Goal: Task Accomplishment & Management: Use online tool/utility

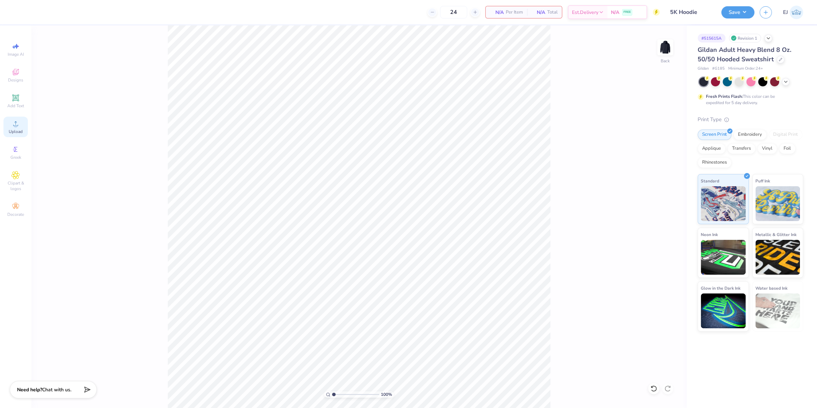
click at [17, 129] on div "Upload" at bounding box center [15, 127] width 24 height 21
click at [14, 122] on icon at bounding box center [15, 123] width 8 height 8
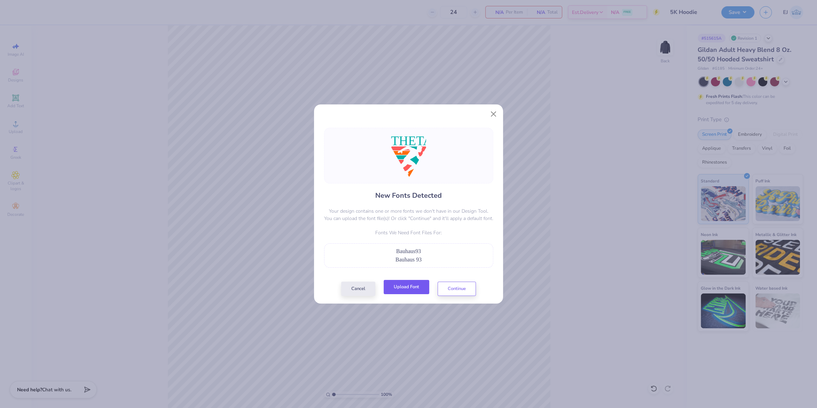
click at [417, 286] on button "Upload Font" at bounding box center [406, 287] width 46 height 14
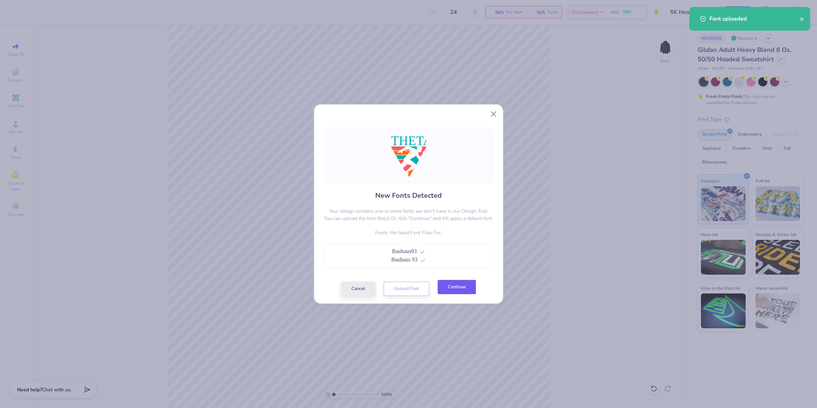
click at [458, 285] on button "Continue" at bounding box center [456, 287] width 38 height 14
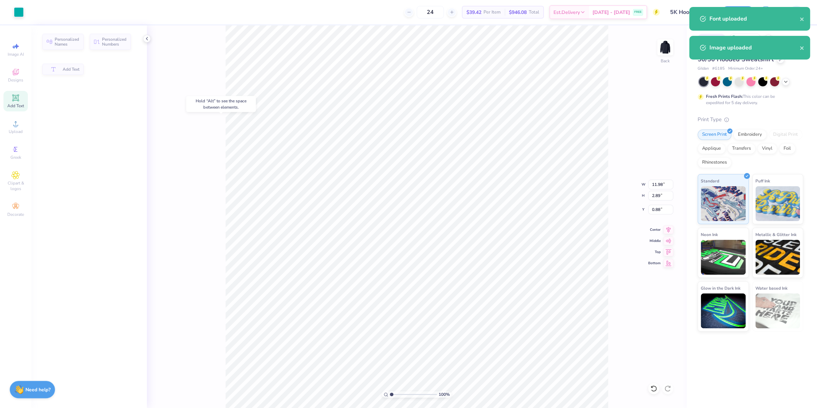
type input "0.85"
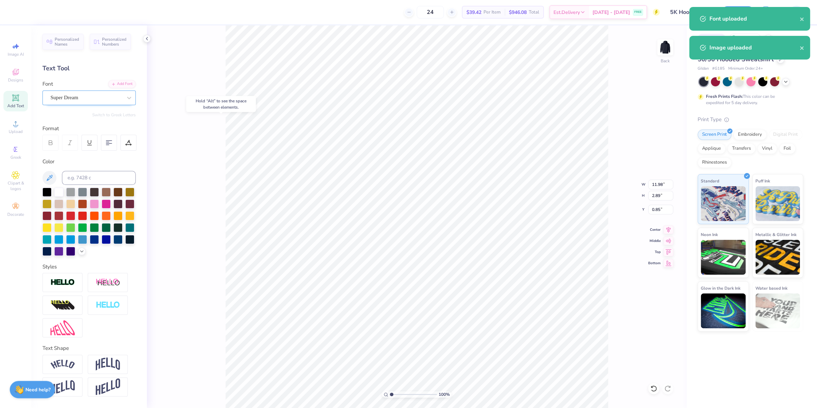
click at [61, 101] on div "Super Dream" at bounding box center [86, 97] width 73 height 11
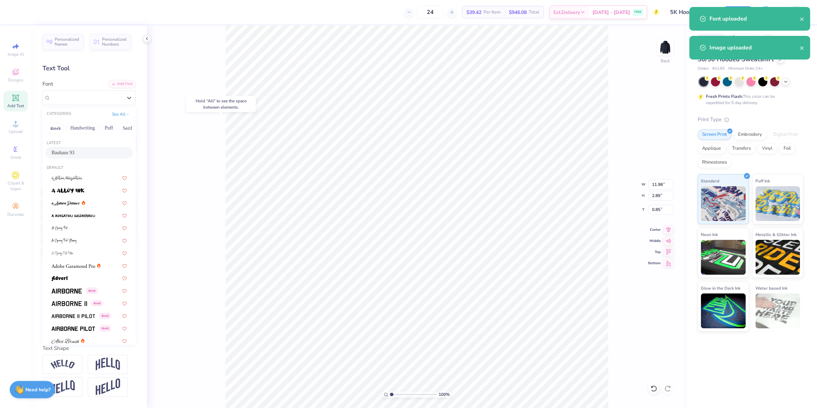
click at [82, 152] on div "Bauhaus 93" at bounding box center [89, 152] width 75 height 7
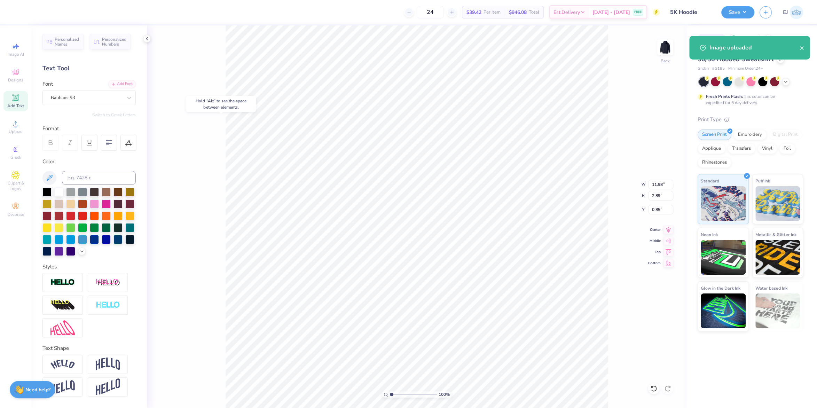
type input "10.78"
type input "2.77"
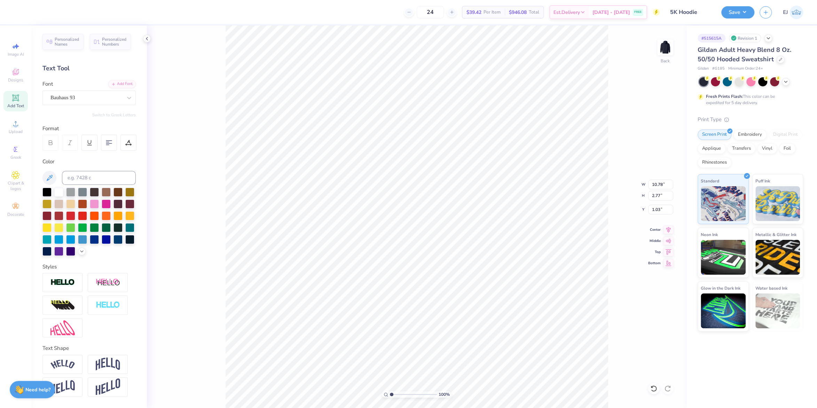
type input "1.12"
type input "10.93"
type input "2.81"
type input "0.88"
click at [658, 183] on input "10.93" at bounding box center [660, 185] width 25 height 10
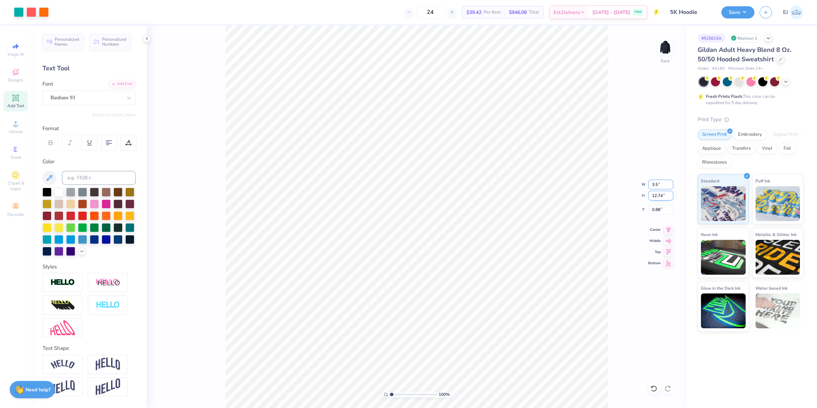
type input "3.50"
type input "4.08"
type input "3.17"
click at [657, 199] on input "4.08" at bounding box center [660, 196] width 25 height 10
type input "3.5"
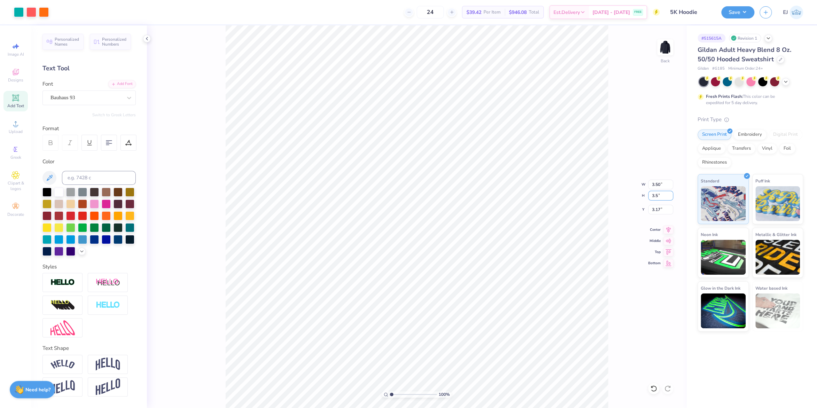
type input "3.00"
type input "3.50"
type input "3.46"
click at [653, 209] on input "3.46" at bounding box center [660, 210] width 25 height 10
type input "3.00"
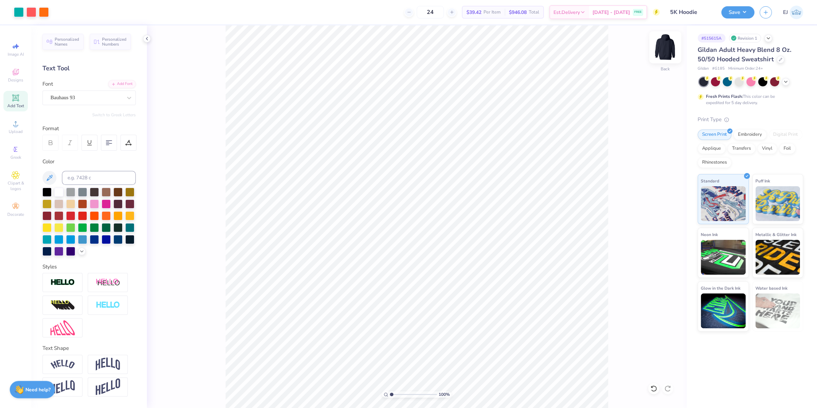
click at [667, 54] on img at bounding box center [665, 47] width 28 height 28
click at [16, 129] on div "Upload" at bounding box center [15, 127] width 24 height 21
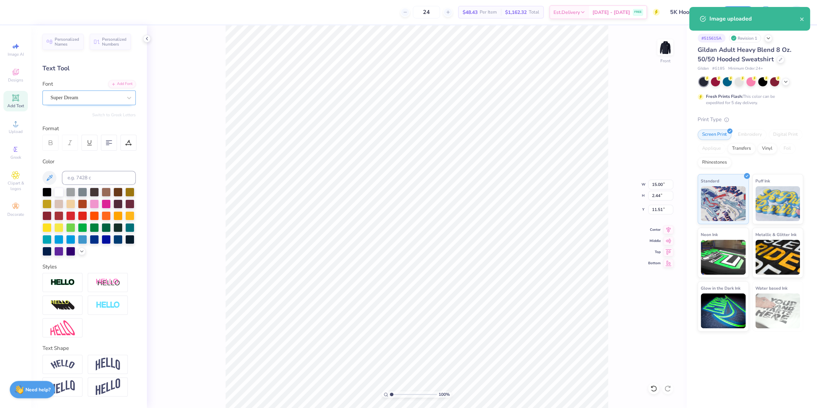
click at [89, 95] on div "Super Dream" at bounding box center [86, 97] width 73 height 11
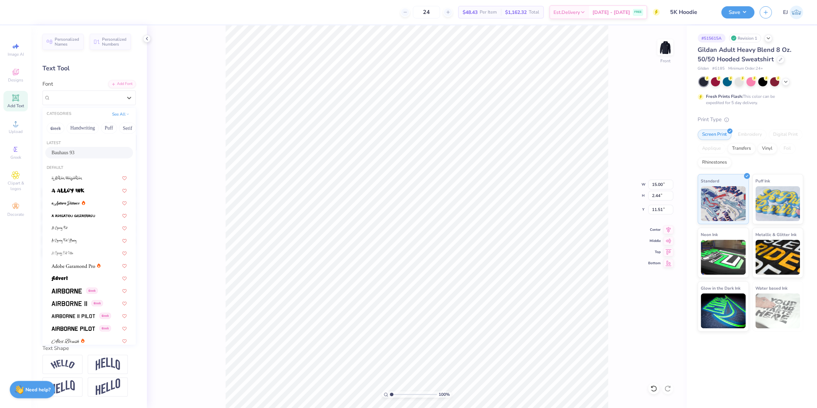
click at [74, 151] on span "Bauhaus 93" at bounding box center [63, 152] width 23 height 7
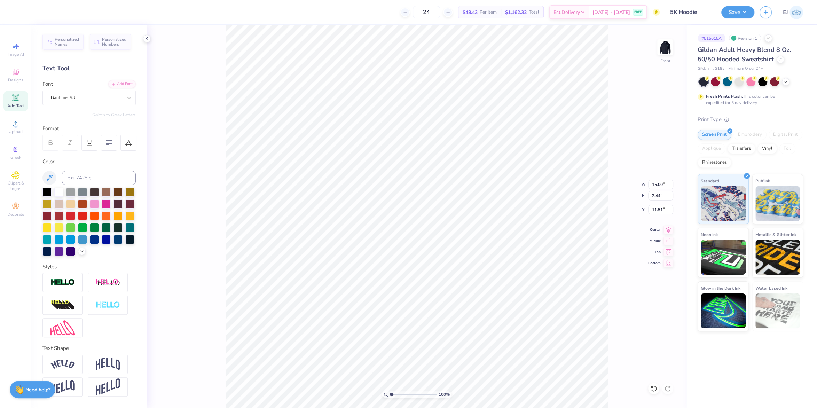
type input "14.28"
type input "2.39"
type input "11.78"
type input "11.80"
type input "13.65"
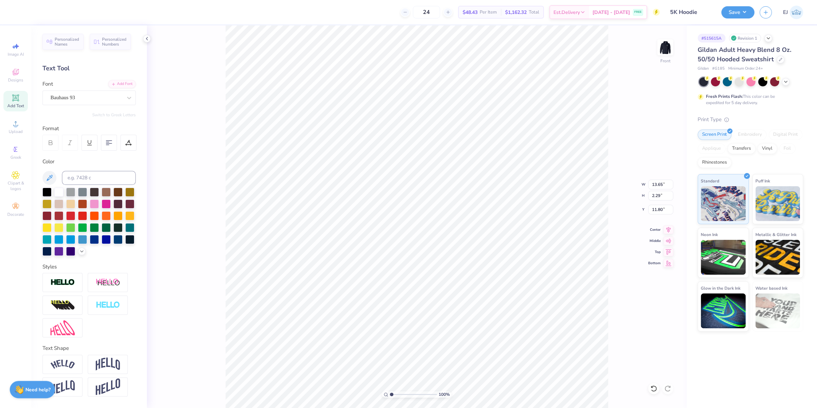
type input "2.29"
type input "11.91"
type input "11.64"
click at [104, 95] on div "Super Dream" at bounding box center [86, 97] width 73 height 11
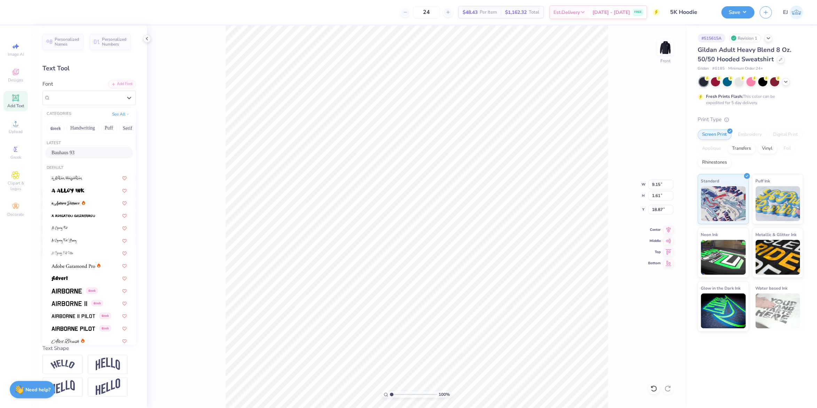
click at [102, 156] on div "Bauhaus 93" at bounding box center [89, 152] width 75 height 7
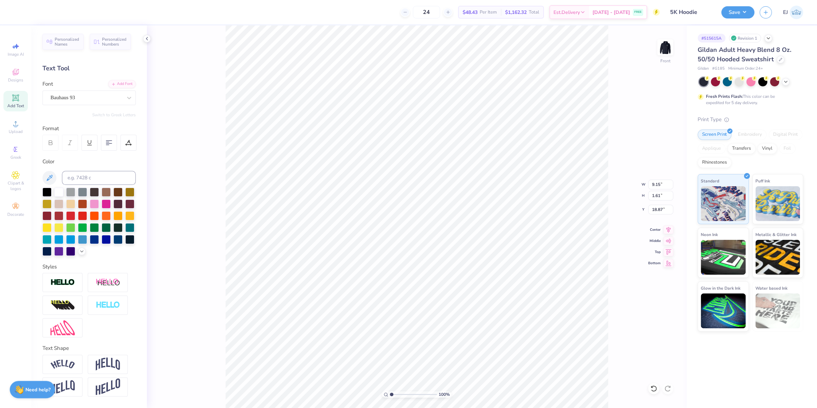
type input "8.64"
type input "1.58"
type input "19.05"
type input "18.87"
type input "18.93"
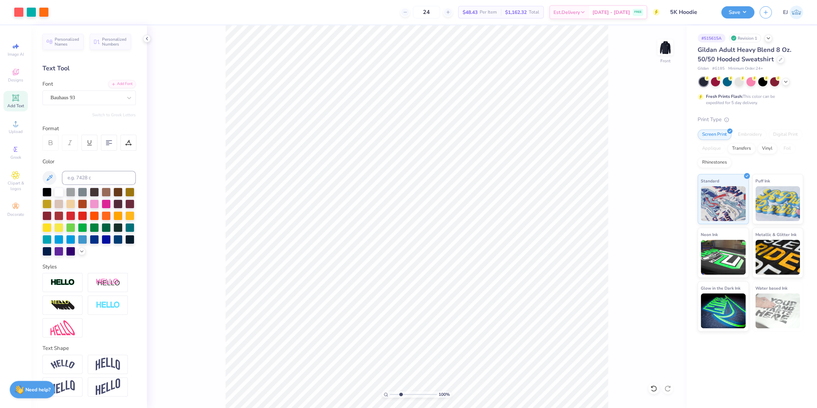
click at [401, 393] on input "range" at bounding box center [413, 394] width 47 height 6
type input "2.97"
type input "18.94"
drag, startPoint x: 405, startPoint y: 393, endPoint x: 364, endPoint y: 385, distance: 42.2
type input "1"
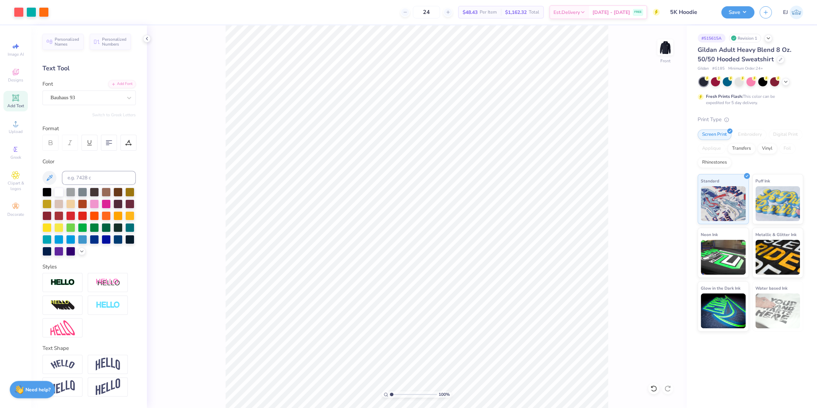
click at [390, 391] on input "range" at bounding box center [413, 394] width 47 height 6
click at [652, 186] on input "13.75" at bounding box center [660, 185] width 25 height 10
type input "12.50"
type input "8.08"
type input "6.00"
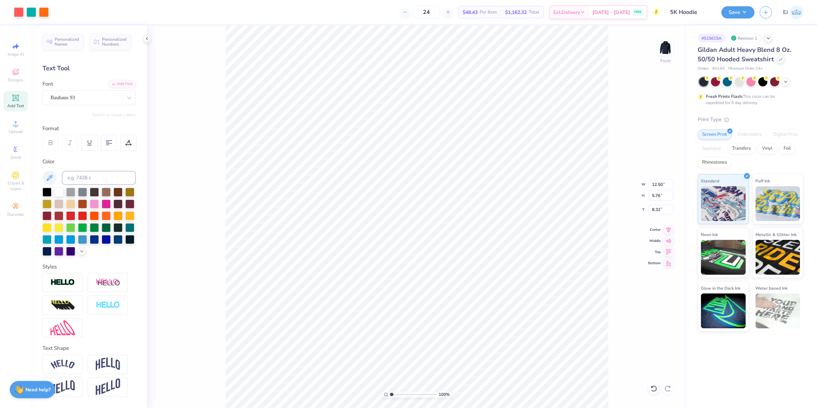
type input "9.46"
type input "12.41"
type input "2.08"
type input "7.04"
type input "13.42"
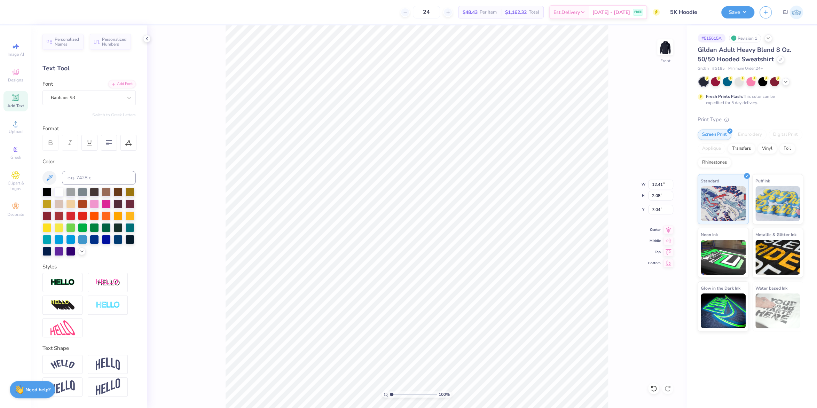
type input "2.25"
type input "6.87"
click at [663, 229] on div "Center" at bounding box center [660, 228] width 25 height 8
drag, startPoint x: 665, startPoint y: 229, endPoint x: 656, endPoint y: 229, distance: 8.4
click at [665, 229] on icon at bounding box center [668, 228] width 10 height 8
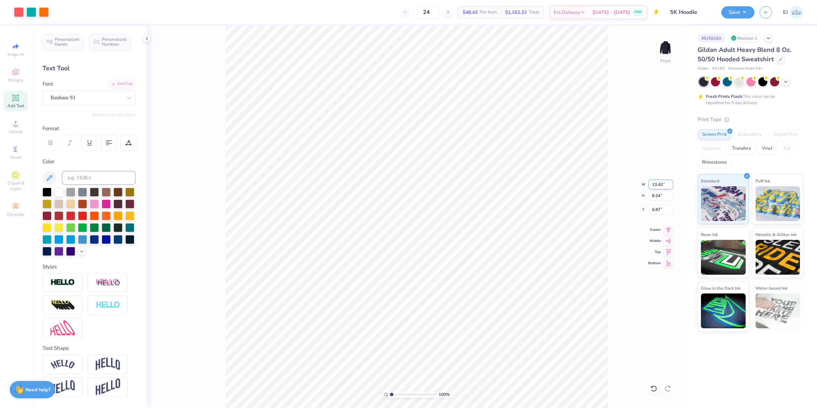
click at [659, 182] on input "13.42" at bounding box center [660, 185] width 25 height 10
type input "12"
type input "12.50"
type input "7.67"
type input "6.00"
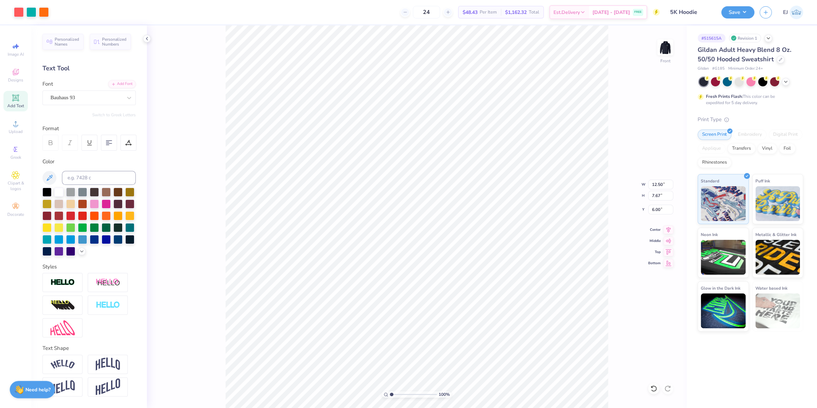
drag, startPoint x: 742, startPoint y: 10, endPoint x: 743, endPoint y: 19, distance: 8.8
click at [742, 10] on button "Save" at bounding box center [737, 12] width 33 height 12
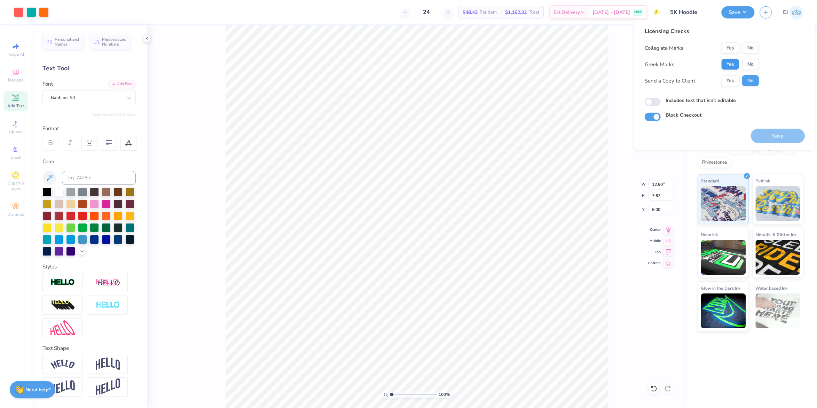
click at [733, 60] on div "Collegiate Marks Yes No Greek Marks Yes No Send a Copy to Client Yes No" at bounding box center [701, 64] width 114 height 44
click at [726, 66] on button "Yes" at bounding box center [730, 64] width 18 height 11
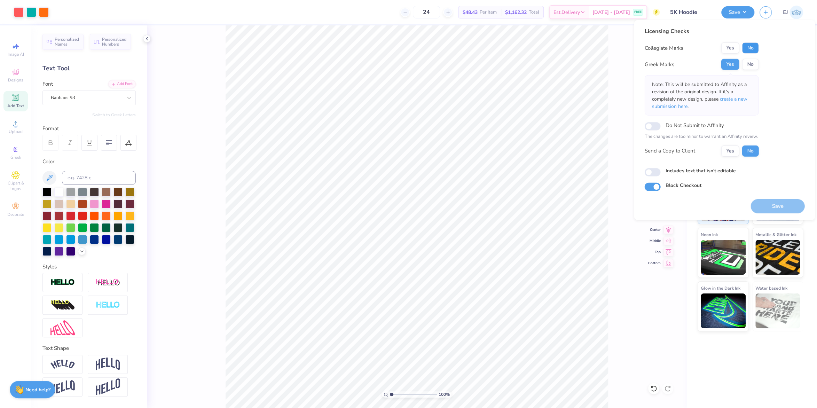
click at [751, 48] on button "No" at bounding box center [750, 47] width 17 height 11
click at [779, 209] on button "Save" at bounding box center [777, 206] width 54 height 14
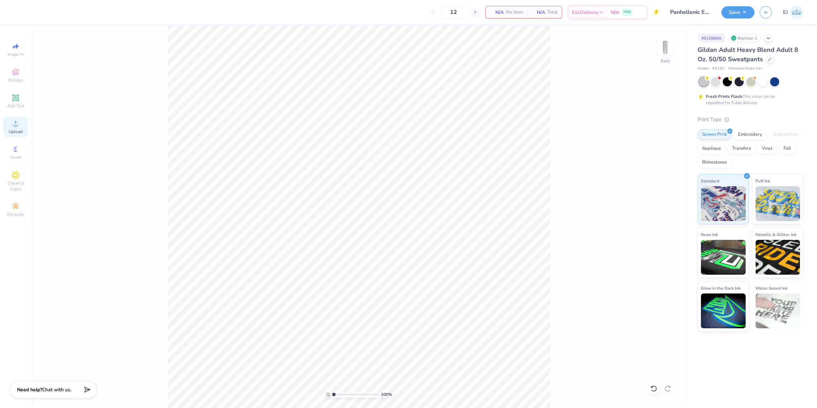
click at [17, 122] on icon at bounding box center [15, 123] width 8 height 8
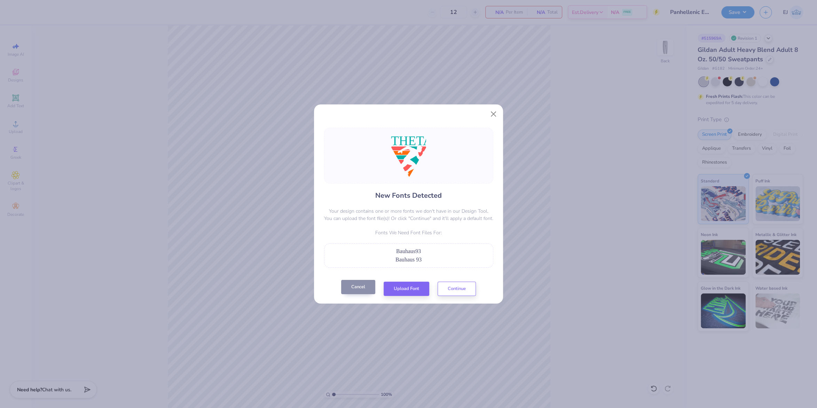
click at [354, 282] on button "Cancel" at bounding box center [358, 287] width 34 height 14
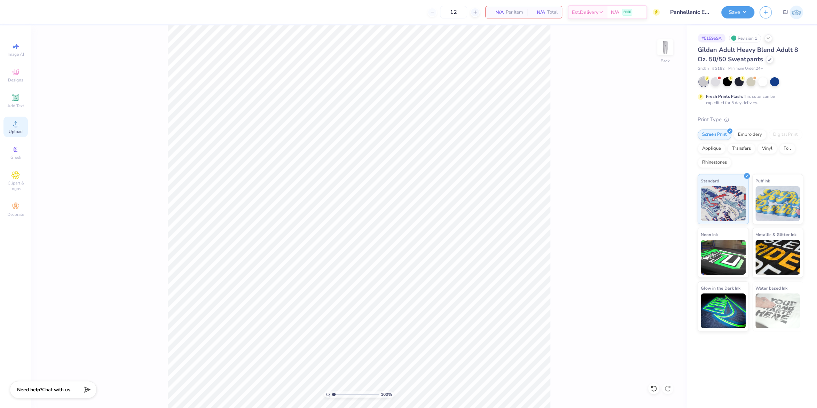
click at [19, 122] on icon at bounding box center [15, 123] width 8 height 8
click at [659, 187] on input "7.63" at bounding box center [660, 185] width 25 height 10
type input "4.00"
type input "1.38"
click at [651, 207] on input "2.97" at bounding box center [660, 210] width 25 height 10
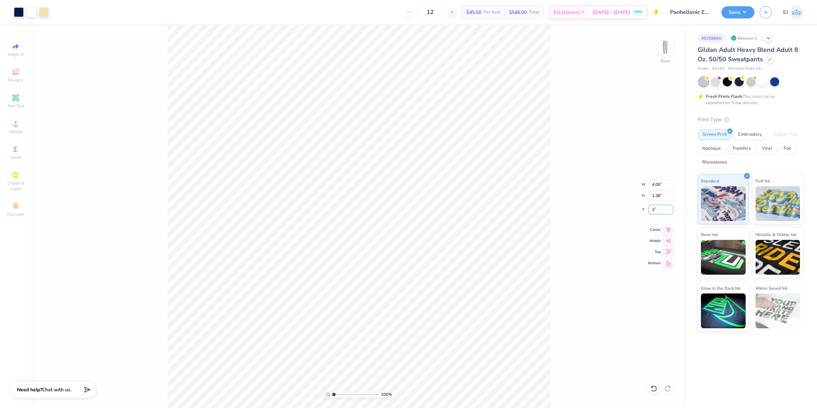
type input "3.00"
click at [655, 213] on input "3.12" at bounding box center [660, 210] width 25 height 10
type input "3.00"
click at [733, 17] on button "Save" at bounding box center [737, 11] width 33 height 12
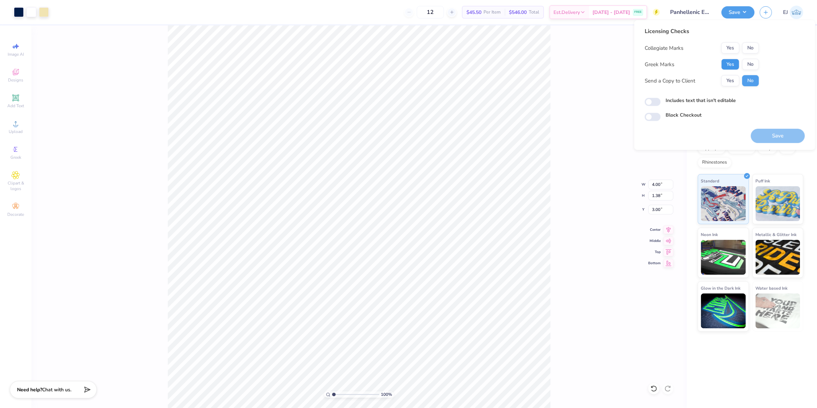
click at [731, 67] on button "Yes" at bounding box center [730, 64] width 18 height 11
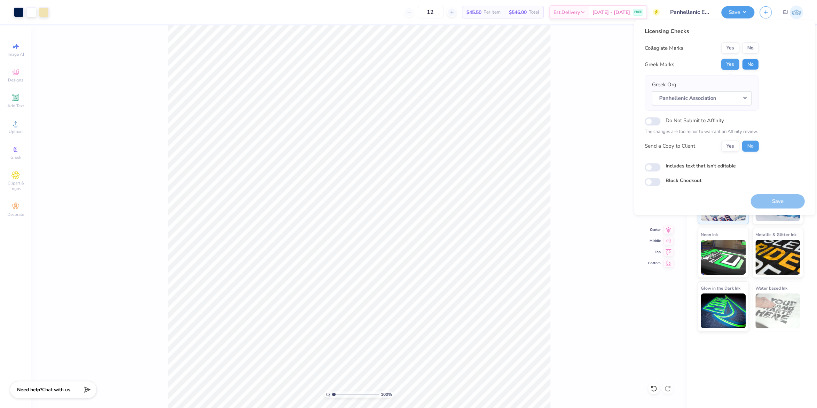
drag, startPoint x: 750, startPoint y: 70, endPoint x: 749, endPoint y: 63, distance: 7.0
click at [749, 70] on div "Collegiate Marks Yes No Greek Marks Yes No Greek Org Panhellenic Association Do…" at bounding box center [701, 96] width 114 height 109
click at [749, 63] on button "No" at bounding box center [750, 64] width 17 height 11
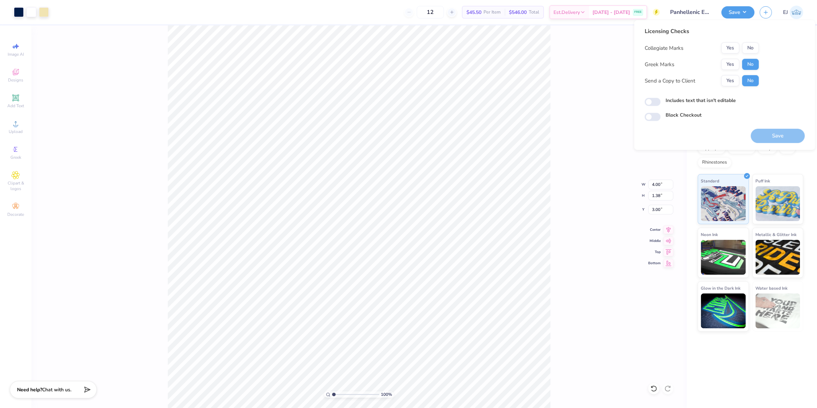
click at [752, 47] on button "No" at bounding box center [750, 47] width 17 height 11
click at [781, 131] on button "Save" at bounding box center [777, 136] width 54 height 14
